Goal: Information Seeking & Learning: Check status

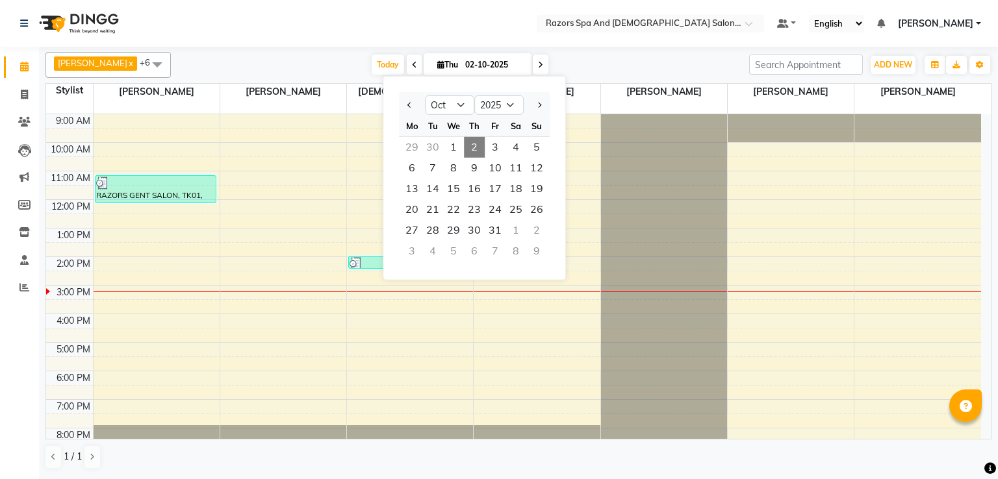
select select "10"
select select "2025"
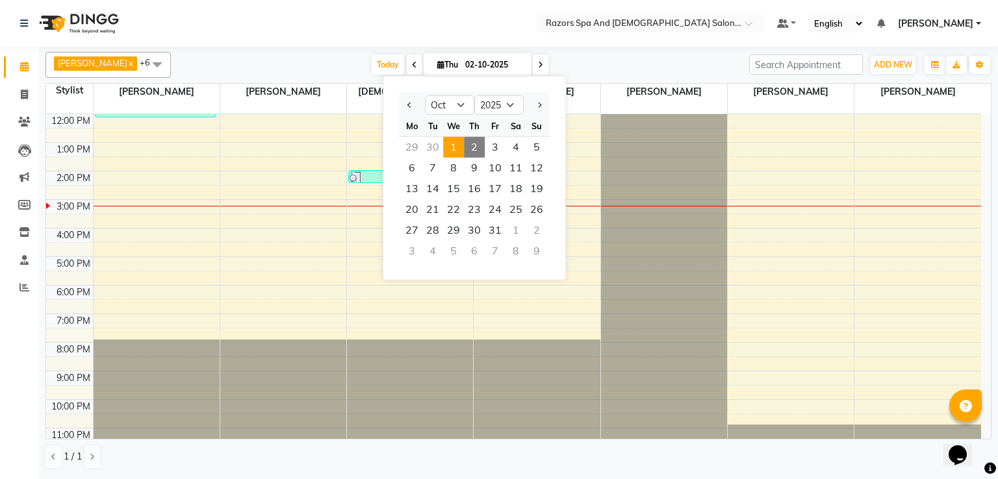
click at [455, 147] on span "1" at bounding box center [453, 147] width 21 height 21
type input "01-10-2025"
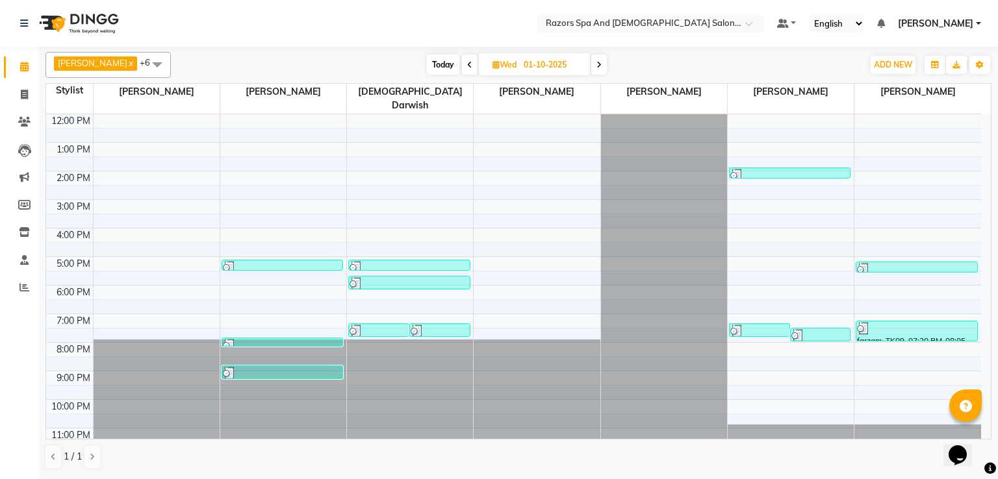
click at [772, 169] on div at bounding box center [789, 175] width 119 height 13
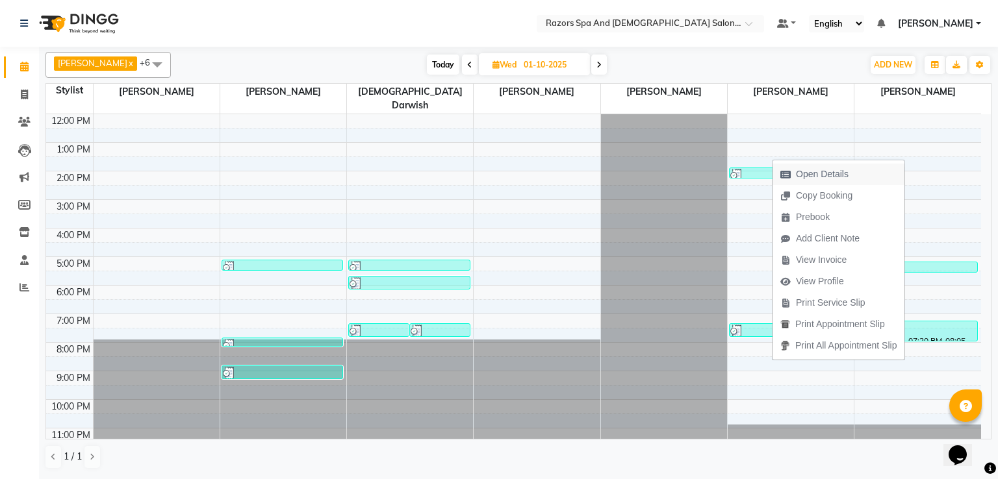
click at [828, 175] on span "Open Details" at bounding box center [822, 175] width 53 height 14
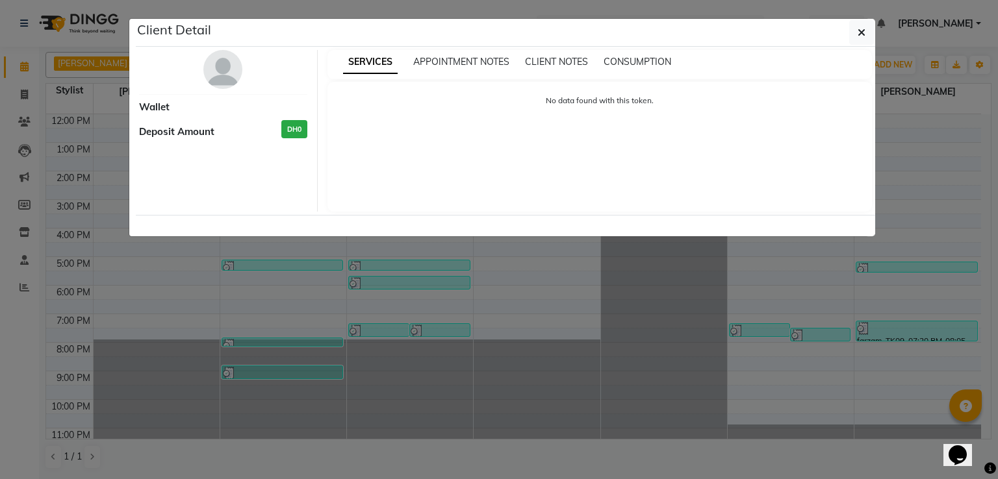
select select "3"
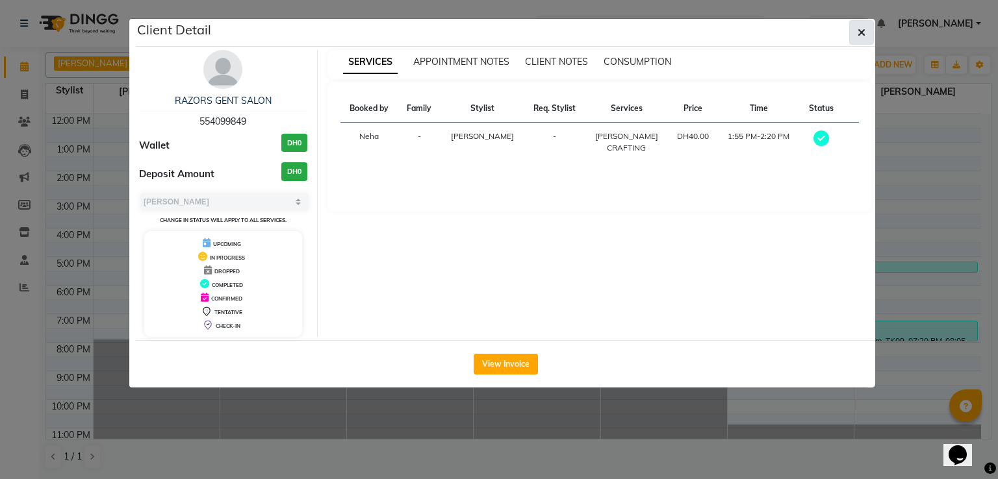
click at [862, 33] on icon "button" at bounding box center [862, 32] width 8 height 10
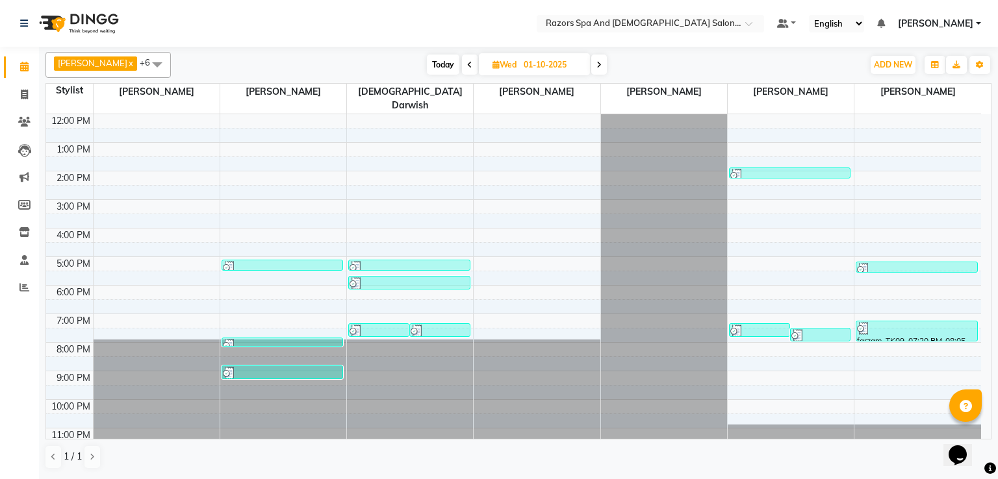
click at [756, 325] on div at bounding box center [759, 331] width 58 height 13
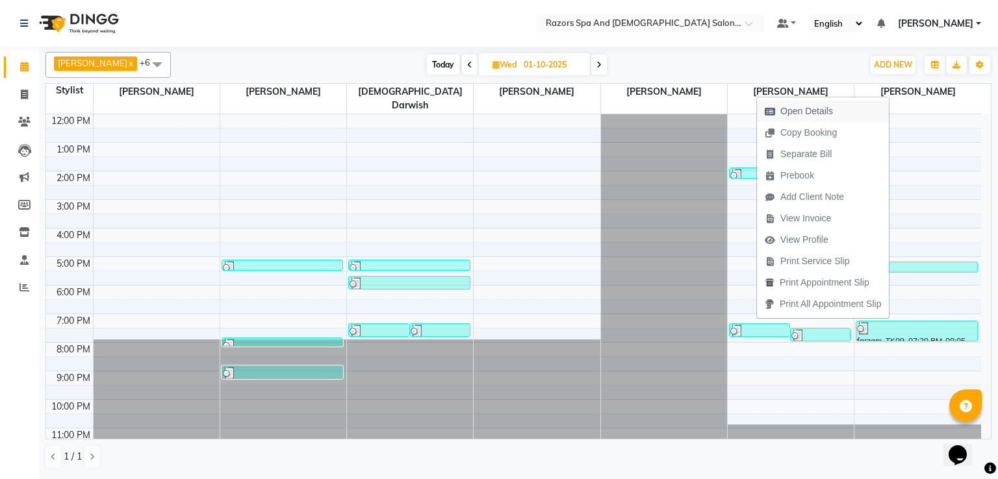
click at [796, 110] on span "Open Details" at bounding box center [806, 112] width 53 height 14
select select "3"
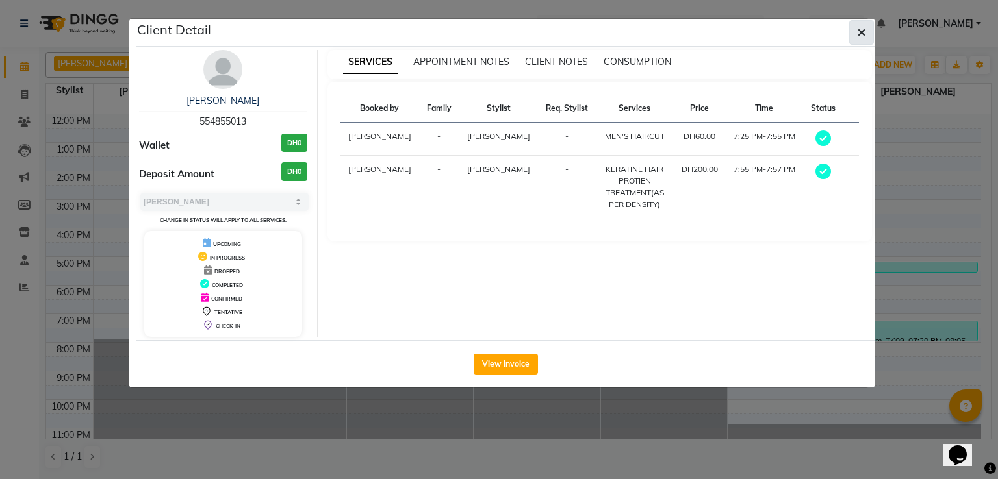
click at [862, 33] on icon "button" at bounding box center [862, 32] width 8 height 10
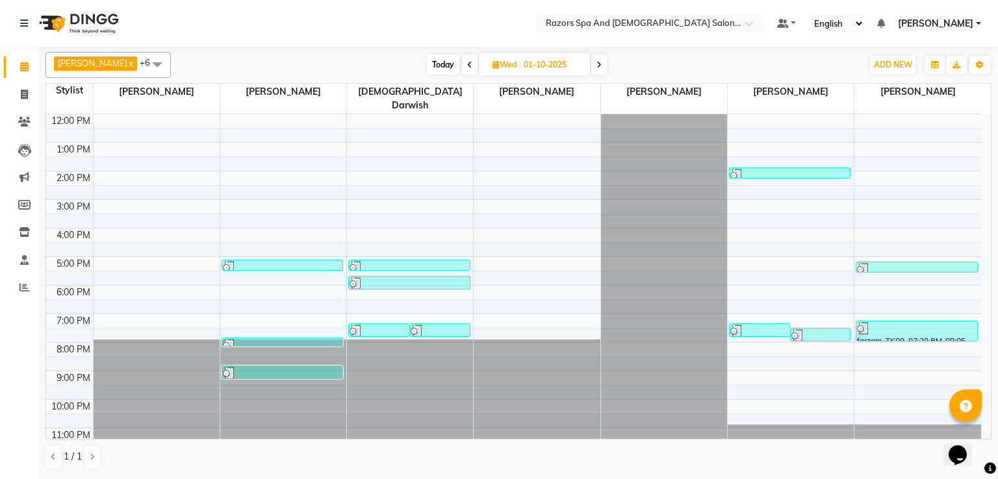
click at [812, 329] on div at bounding box center [820, 335] width 58 height 13
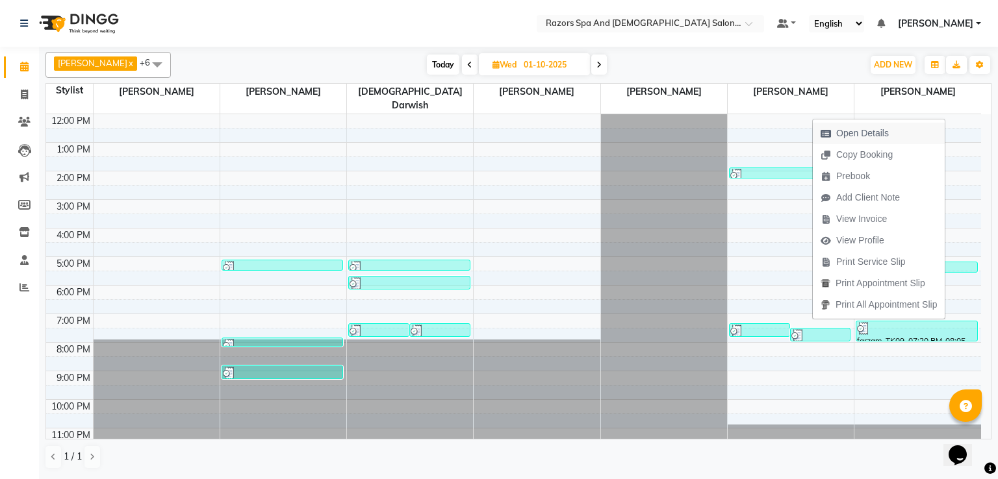
click at [858, 136] on span "Open Details" at bounding box center [862, 134] width 53 height 14
select select "3"
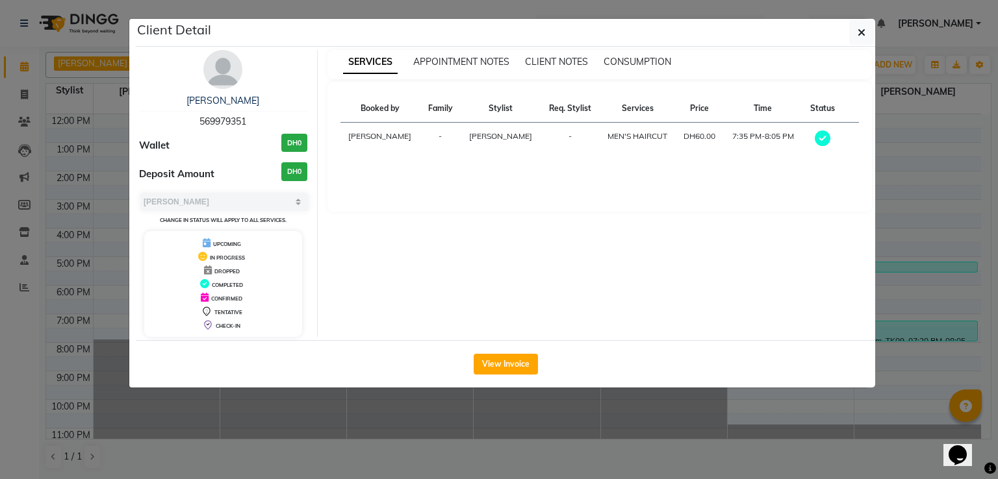
click at [862, 32] on icon "button" at bounding box center [862, 32] width 8 height 10
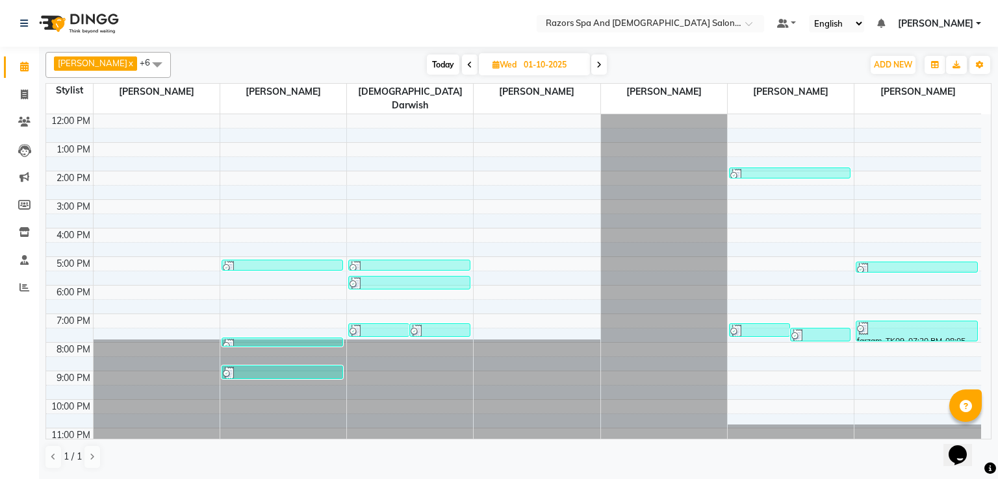
click at [472, 64] on icon at bounding box center [469, 65] width 5 height 8
type input "[DATE]"
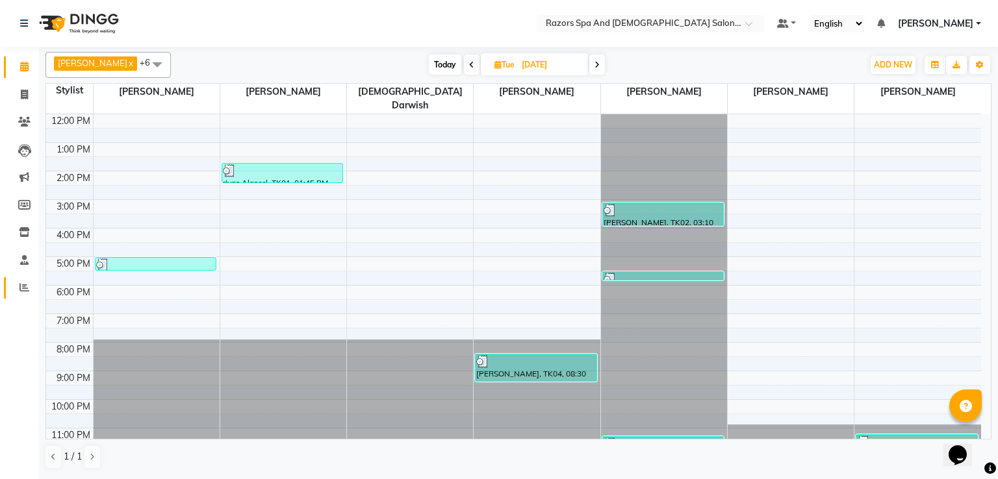
click at [25, 287] on icon at bounding box center [24, 288] width 10 height 10
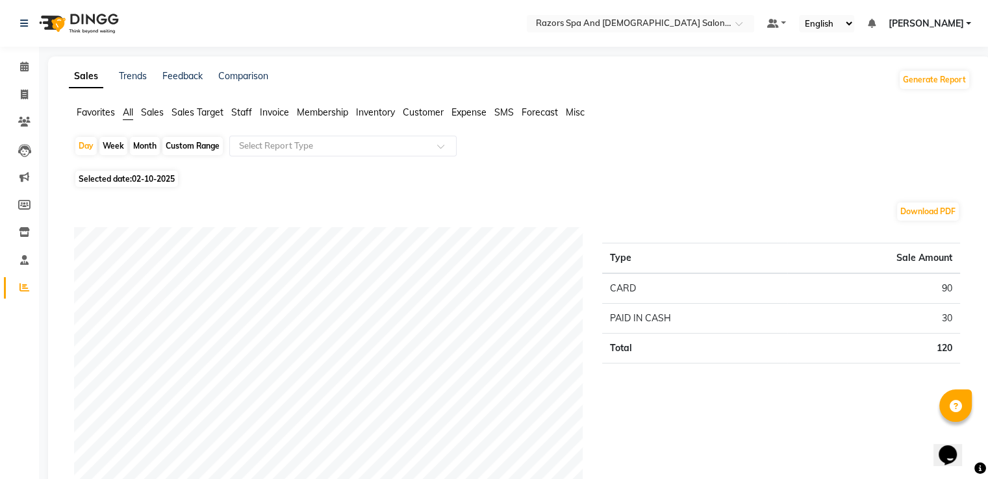
click at [164, 177] on span "02-10-2025" at bounding box center [153, 179] width 43 height 10
select select "10"
select select "2025"
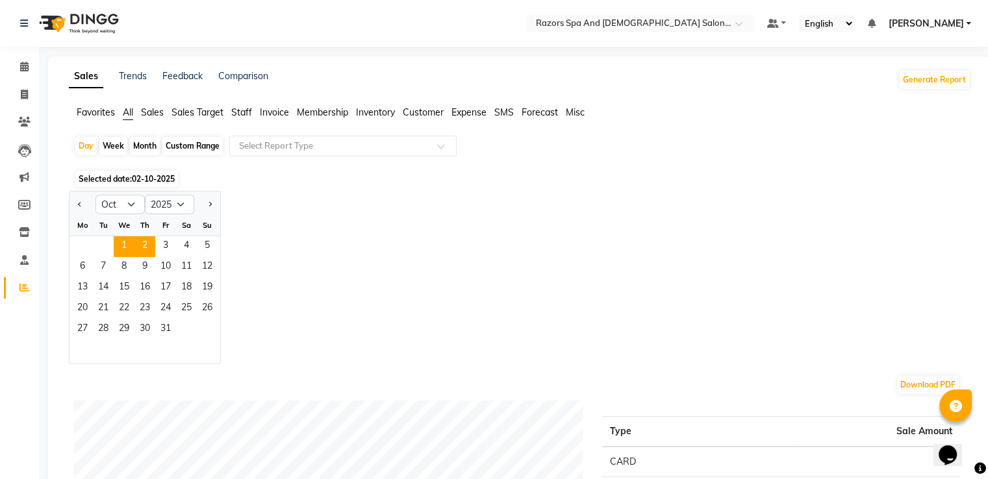
click at [125, 246] on span "1" at bounding box center [124, 246] width 21 height 21
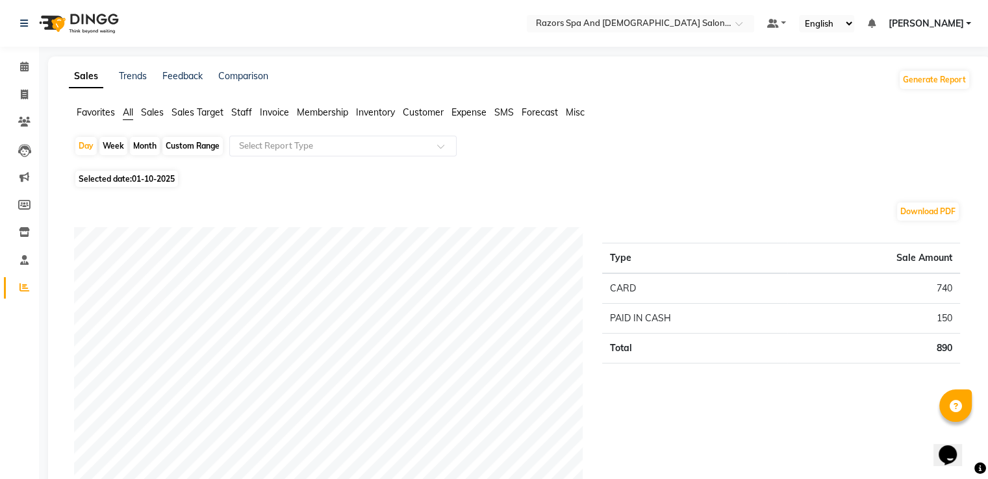
click at [148, 180] on span "01-10-2025" at bounding box center [153, 179] width 43 height 10
select select "10"
select select "2025"
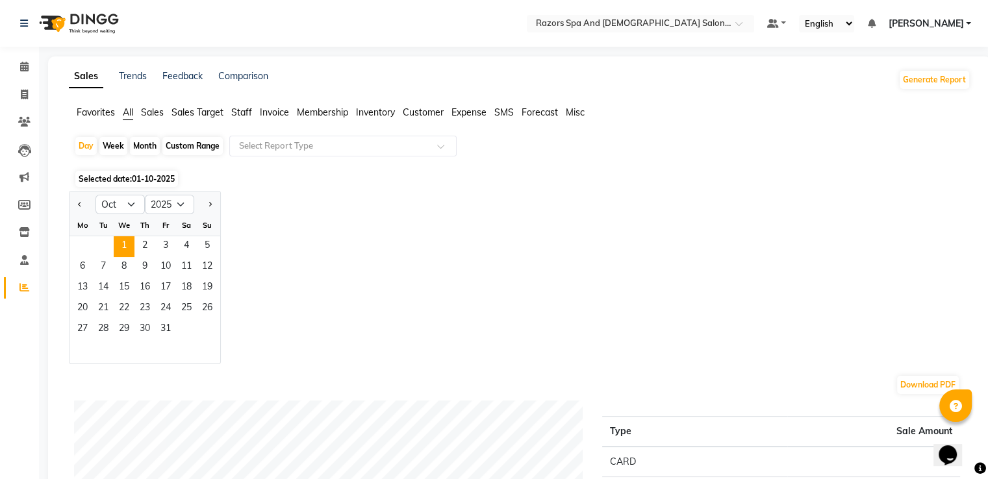
click at [114, 237] on span "1" at bounding box center [124, 246] width 21 height 21
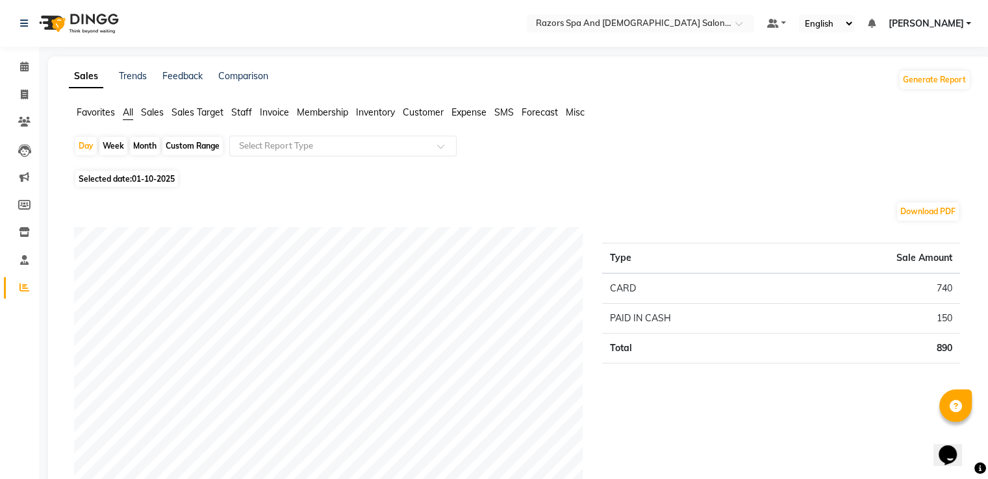
click at [155, 180] on span "01-10-2025" at bounding box center [153, 179] width 43 height 10
select select "10"
select select "2025"
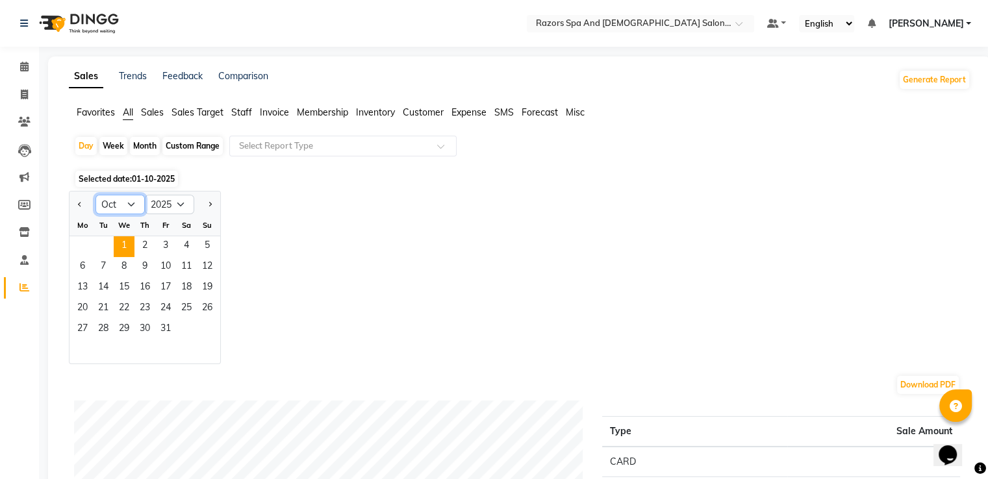
click at [129, 205] on select "Jan Feb Mar Apr May Jun [DATE] Aug Sep Oct Nov Dec" at bounding box center [120, 204] width 49 height 19
select select "9"
click at [96, 195] on select "Jan Feb Mar Apr May Jun [DATE] Aug Sep Oct Nov Dec" at bounding box center [120, 204] width 49 height 19
click at [105, 327] on span "30" at bounding box center [103, 330] width 21 height 21
